Goal: Task Accomplishment & Management: Use online tool/utility

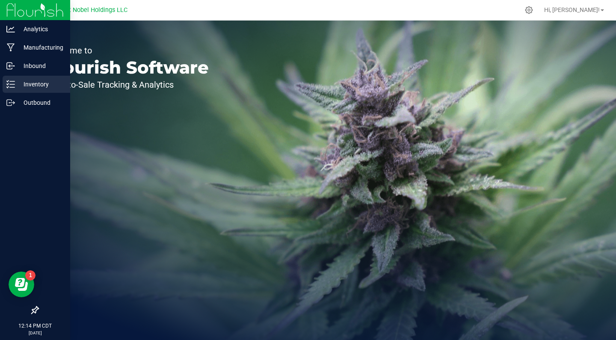
click at [24, 84] on p "Inventory" at bounding box center [40, 84] width 51 height 10
click at [49, 87] on p "Inventory" at bounding box center [40, 84] width 51 height 10
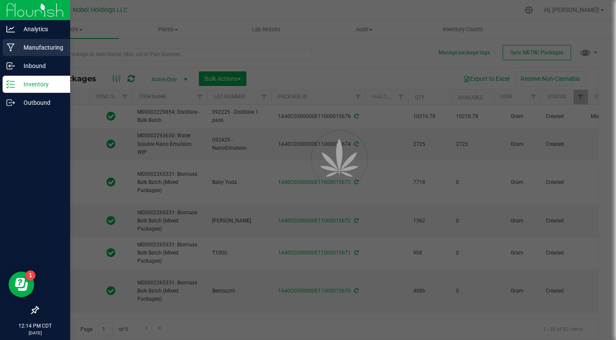
click at [37, 53] on div "Manufacturing" at bounding box center [37, 47] width 68 height 17
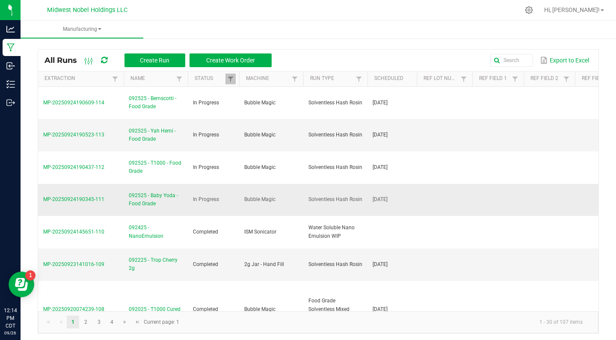
click at [149, 201] on span "092525 - Baby Yoda - Food Grade" at bounding box center [156, 200] width 54 height 16
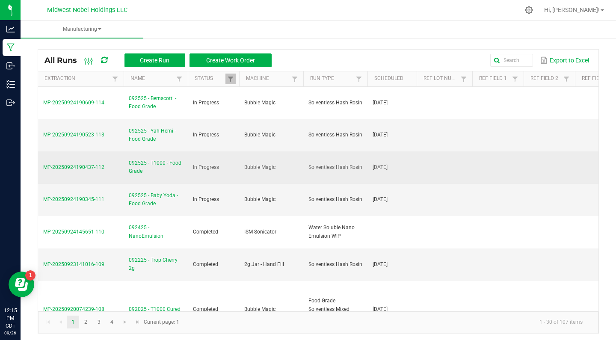
click at [169, 167] on span "092525 - T1000 - Food Grade" at bounding box center [156, 167] width 54 height 16
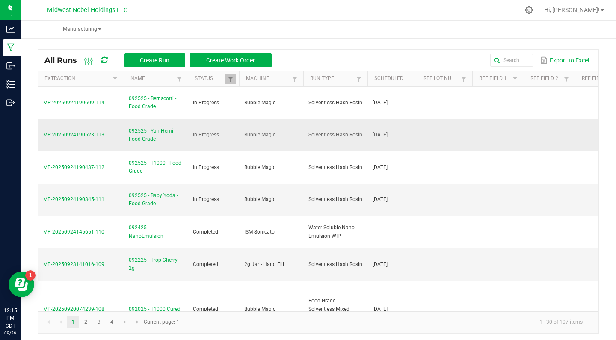
click at [145, 140] on span "092525 - Yah Hemi - Food Grade" at bounding box center [156, 135] width 54 height 16
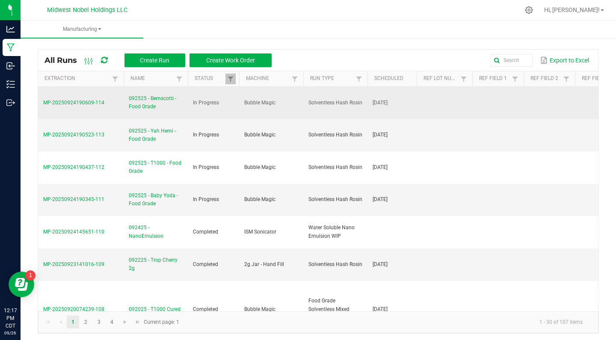
click at [146, 99] on span "092525 - Bernscotti - Food Grade" at bounding box center [156, 103] width 54 height 16
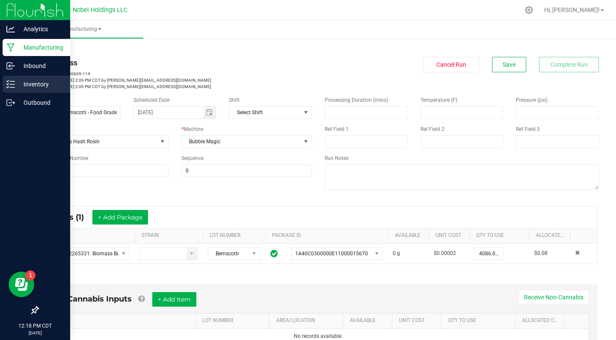
click at [17, 79] on p "Inventory" at bounding box center [40, 84] width 51 height 10
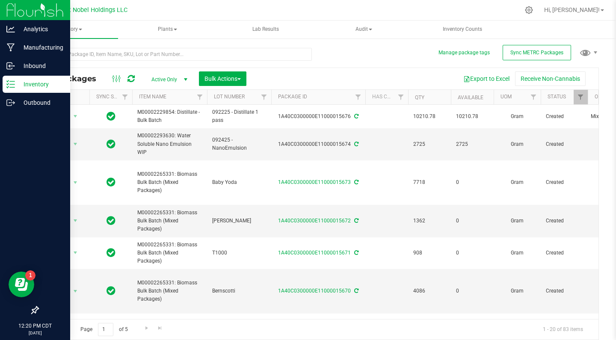
click at [53, 82] on p "Inventory" at bounding box center [40, 84] width 51 height 10
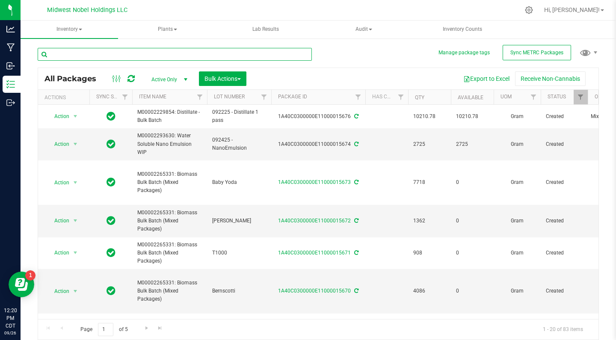
click at [148, 54] on input "text" at bounding box center [175, 54] width 274 height 13
type input "straw"
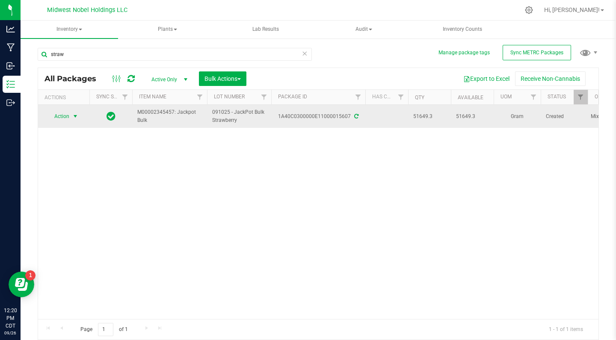
click at [61, 114] on span "Action" at bounding box center [58, 116] width 23 height 12
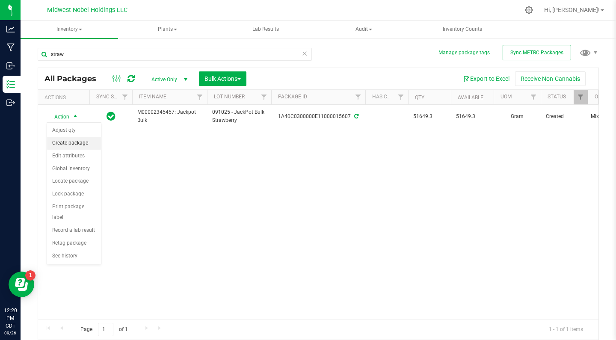
click at [86, 146] on li "Create package" at bounding box center [74, 143] width 54 height 13
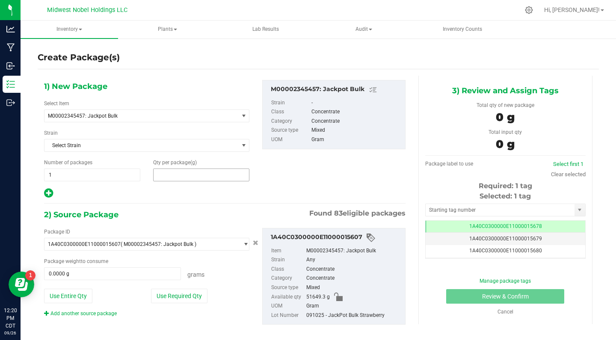
click at [181, 173] on span at bounding box center [201, 175] width 96 height 13
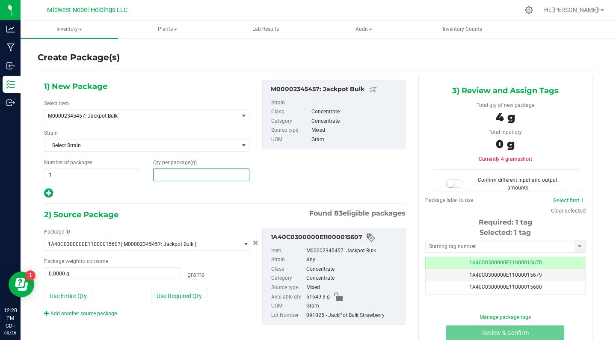
type input "4"
type input "4.0000"
click at [240, 110] on span "M00002345457: Jackpot Bulk" at bounding box center [146, 116] width 205 height 13
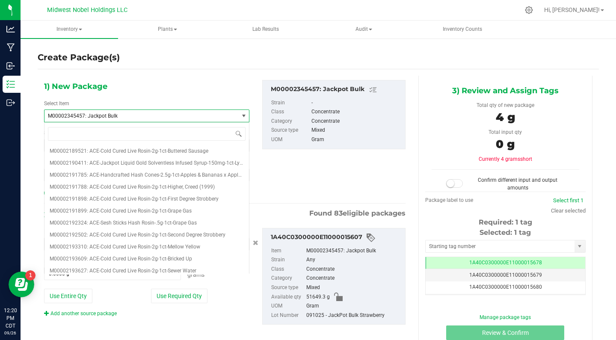
scroll to position [375, 0]
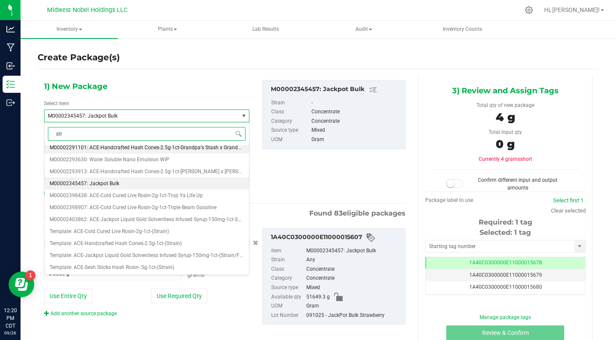
type input "stra"
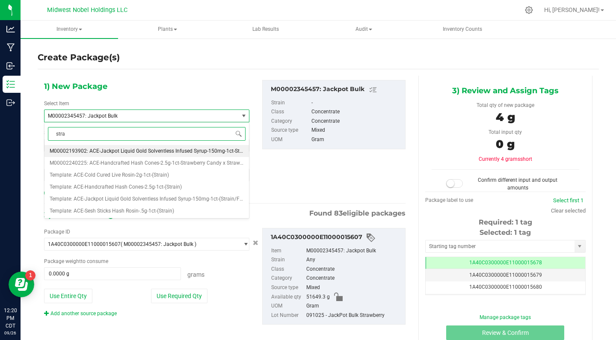
click at [205, 155] on li "M00002193902: ACE-Jackpot Liquid Gold Solventless Infused Syrup-150mg-1ct-Straw…" at bounding box center [147, 151] width 205 height 12
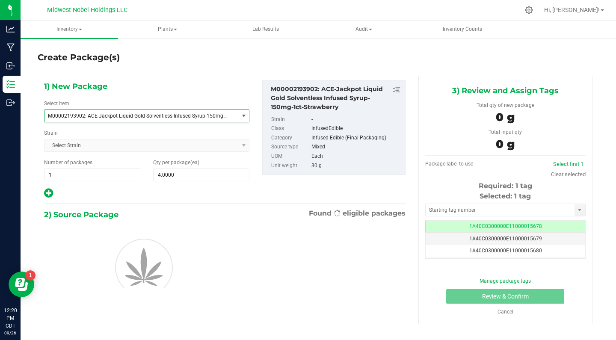
type input "0"
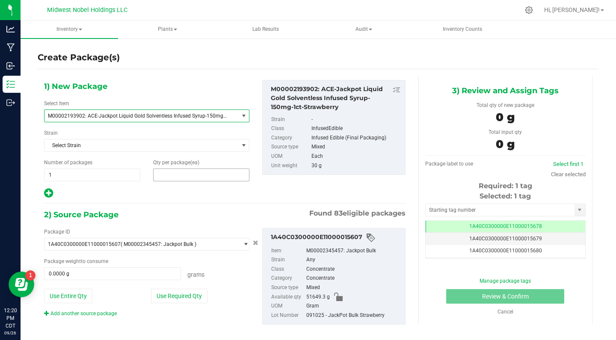
click at [182, 174] on span at bounding box center [201, 175] width 96 height 13
type input "4"
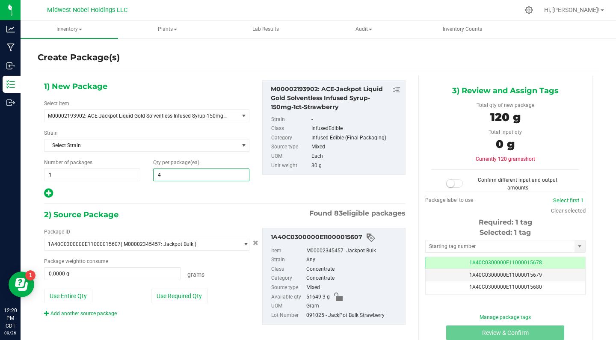
type input "4"
click at [238, 202] on div "1) New Package Select Item M00002193902: ACE-Jackpot Liquid Gold Solventless In…" at bounding box center [225, 210] width 375 height 268
click at [189, 298] on button "Use Required Qty" at bounding box center [179, 296] width 57 height 15
type input "120.0000 g"
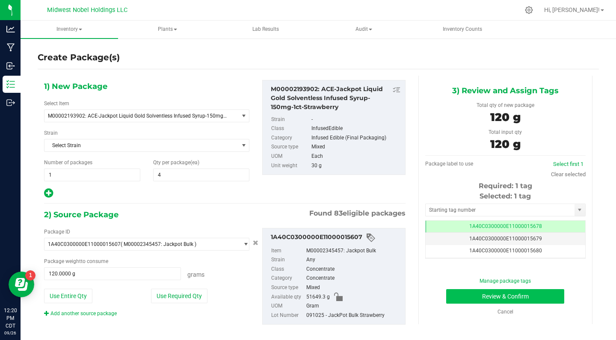
click at [482, 300] on button "Review & Confirm" at bounding box center [505, 296] width 118 height 15
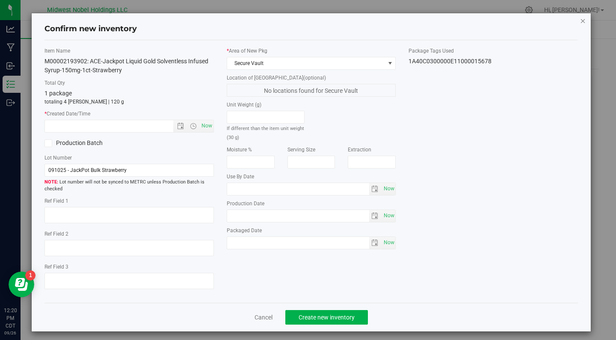
click at [583, 23] on icon "button" at bounding box center [583, 20] width 6 height 10
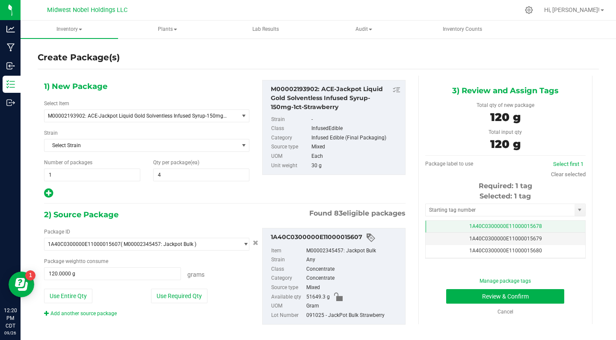
click at [544, 226] on td "1A40C0300000E11000015678" at bounding box center [506, 227] width 160 height 12
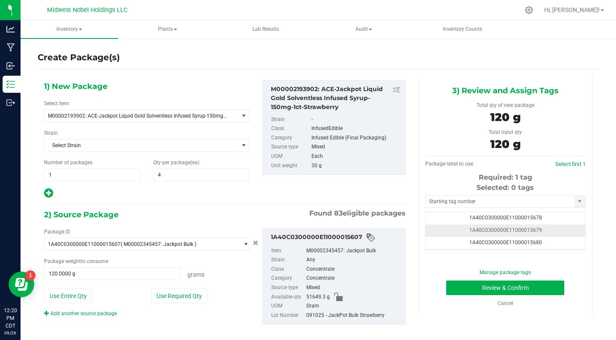
click at [539, 228] on span "1A40C0300000E11000015679" at bounding box center [506, 230] width 73 height 6
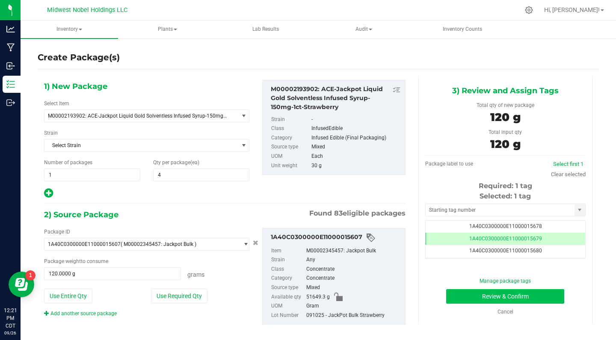
click at [558, 298] on button "Review & Confirm" at bounding box center [505, 296] width 118 height 15
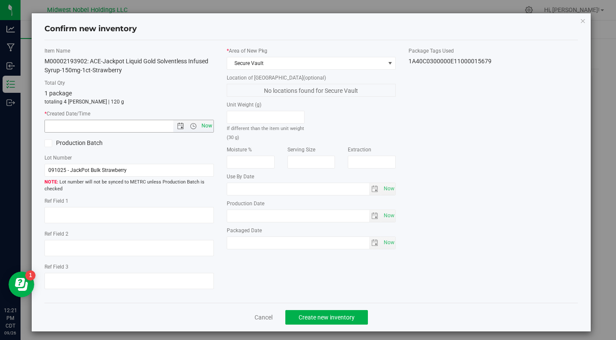
click at [211, 122] on span "Now" at bounding box center [206, 126] width 15 height 12
type input "[DATE] 12:21 PM"
click at [169, 173] on input "091025 - JackPot Bulk Strawberry" at bounding box center [130, 170] width 170 height 13
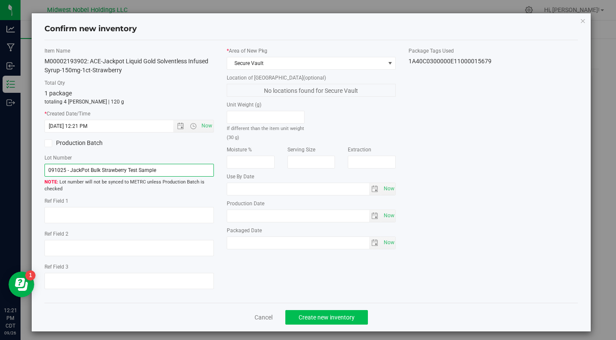
type input "091025 - JackPot Bulk Strawberry Test Sample"
click at [343, 316] on span "Create new inventory" at bounding box center [327, 317] width 56 height 7
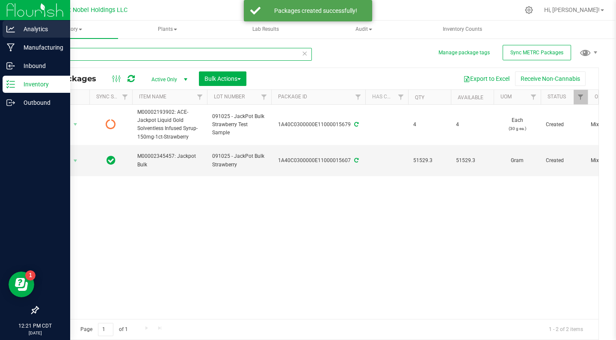
drag, startPoint x: 109, startPoint y: 55, endPoint x: 0, endPoint y: 32, distance: 111.2
click at [0, 33] on div "Analytics Manufacturing Inbound Inventory Outbound 12:21 PM CDT [DATE] 09/26 Mi…" at bounding box center [308, 170] width 616 height 340
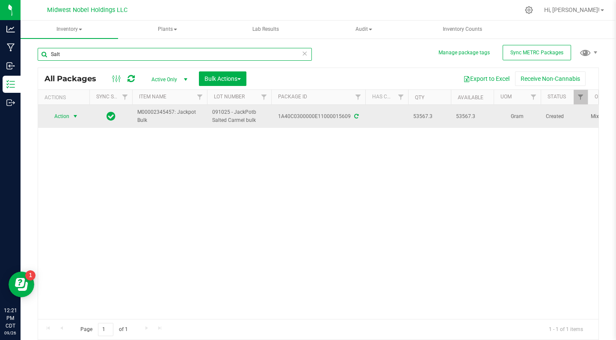
type input "Salt"
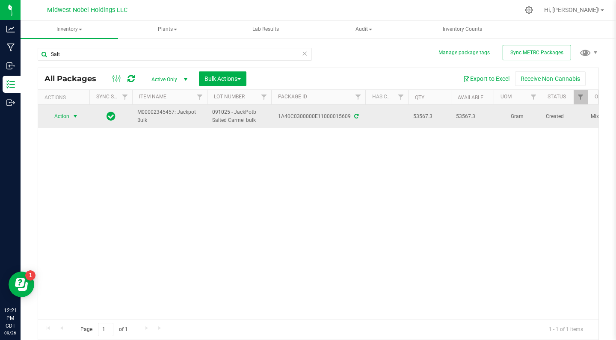
click at [62, 116] on span "Action" at bounding box center [58, 116] width 23 height 12
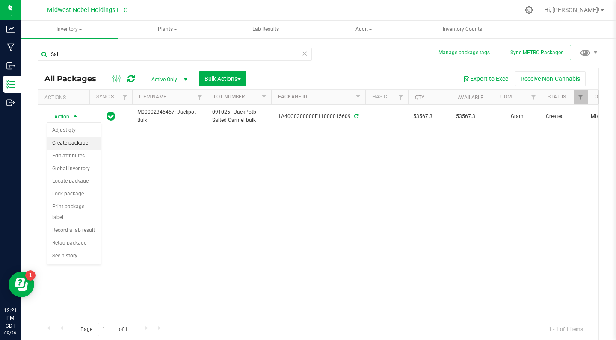
click at [77, 146] on li "Create package" at bounding box center [74, 143] width 54 height 13
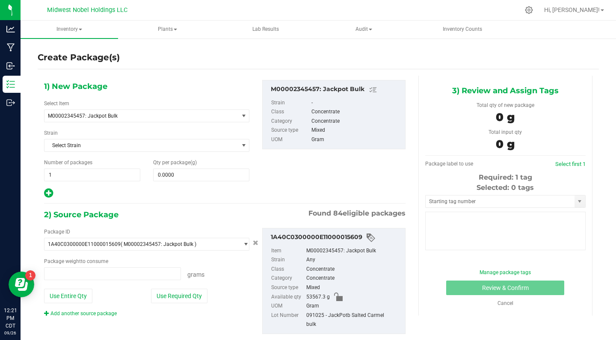
type input "0.0000 g"
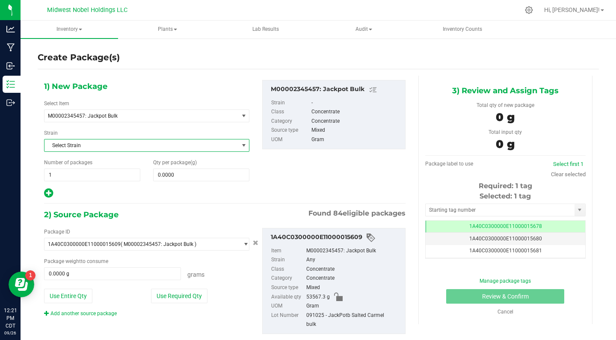
click at [77, 146] on span "Select Strain" at bounding box center [142, 146] width 194 height 12
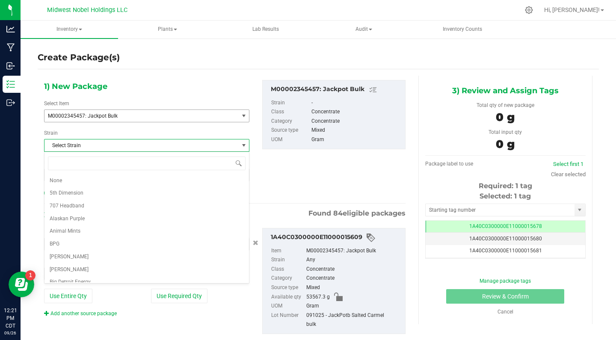
click at [128, 116] on span "M00002345457: Jackpot Bulk" at bounding box center [138, 116] width 180 height 6
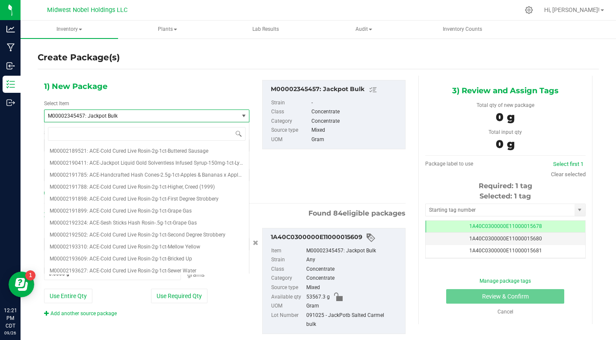
scroll to position [375, 0]
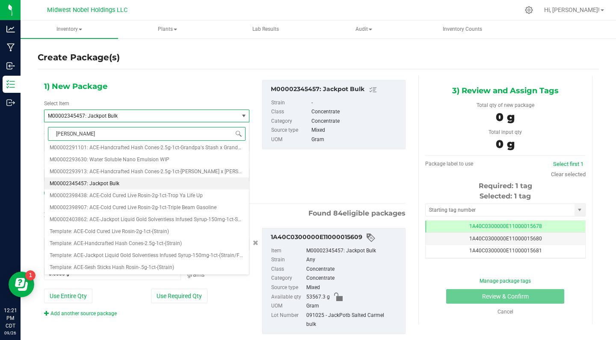
type input "salt"
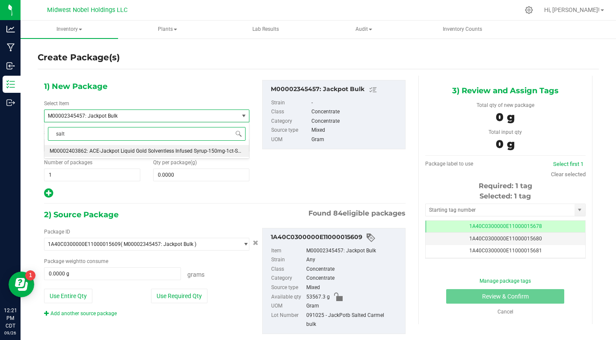
click at [186, 152] on span "M00002403862: ACE-Jackpot Liquid Gold Solventless Infused Syrup-150mg-1ct-Salte…" at bounding box center [160, 151] width 221 height 6
type input "0"
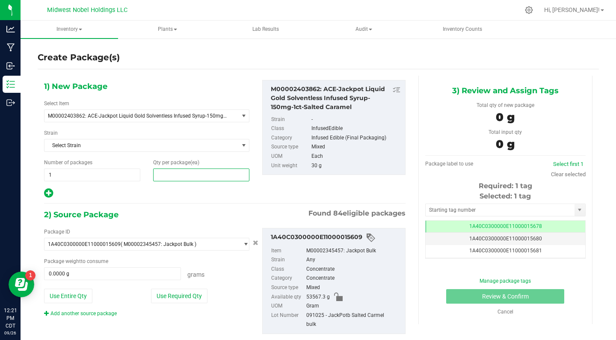
click at [169, 180] on span at bounding box center [201, 175] width 96 height 13
type input "4"
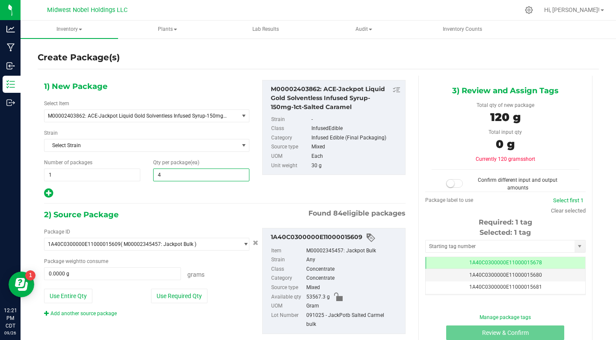
type input "4"
click at [217, 190] on div at bounding box center [146, 193] width 205 height 11
click at [174, 292] on button "Use Required Qty" at bounding box center [179, 296] width 57 height 15
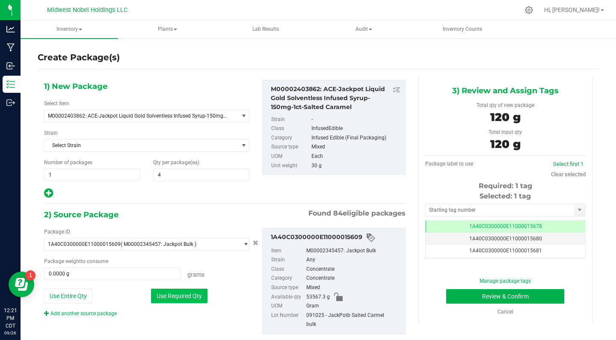
type input "120.0000 g"
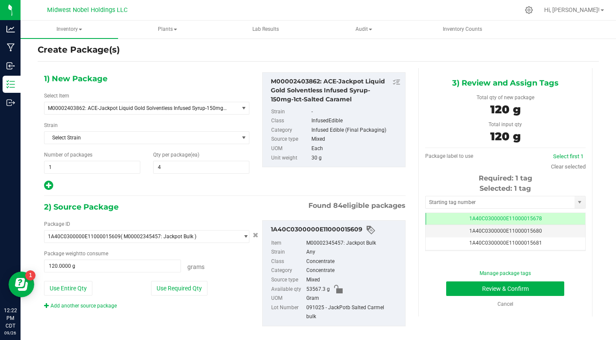
scroll to position [10, 0]
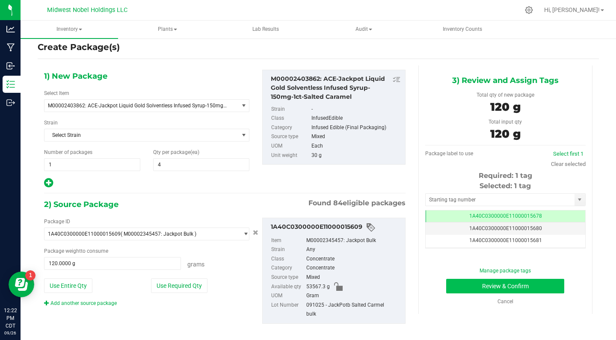
click at [538, 288] on button "Review & Confirm" at bounding box center [505, 286] width 118 height 15
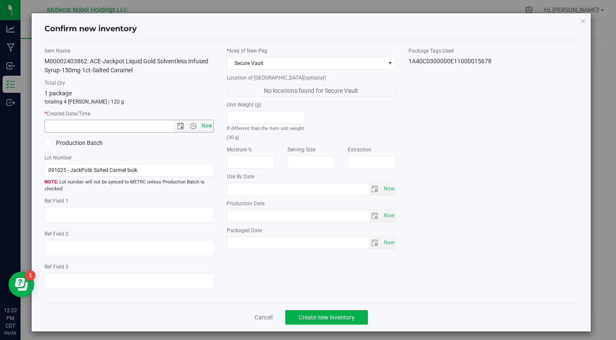
click at [209, 125] on span "Now" at bounding box center [206, 126] width 15 height 12
type input "[DATE] 12:22 PM"
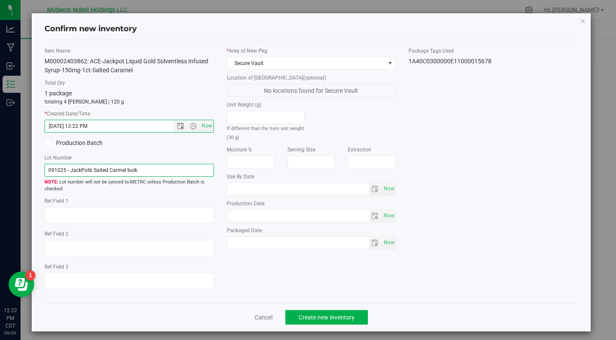
click at [162, 165] on input "091025 - JackPotb Salted Carmel bulk" at bounding box center [130, 170] width 170 height 13
click at [162, 173] on input "091025 - JackPotb Salted Carmel bulk" at bounding box center [130, 170] width 170 height 13
click at [92, 169] on input "091025 - JackPotb Salted Carmel bulk Test sample" at bounding box center [130, 170] width 170 height 13
click at [175, 168] on input "091025 - JackPot Salted Carmel bulk Test sample" at bounding box center [130, 170] width 170 height 13
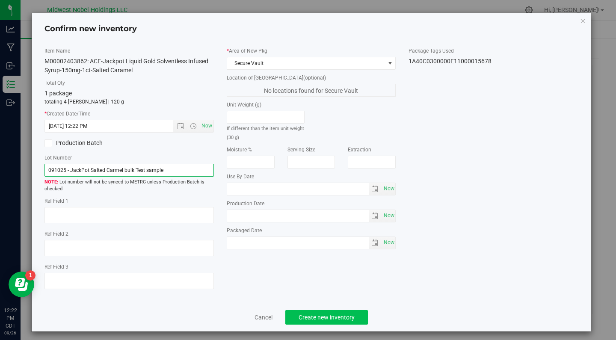
type input "091025 - JackPot Salted Carmel bulk Test sample"
click at [350, 320] on span "Create new inventory" at bounding box center [327, 317] width 56 height 7
